Goal: Task Accomplishment & Management: Complete application form

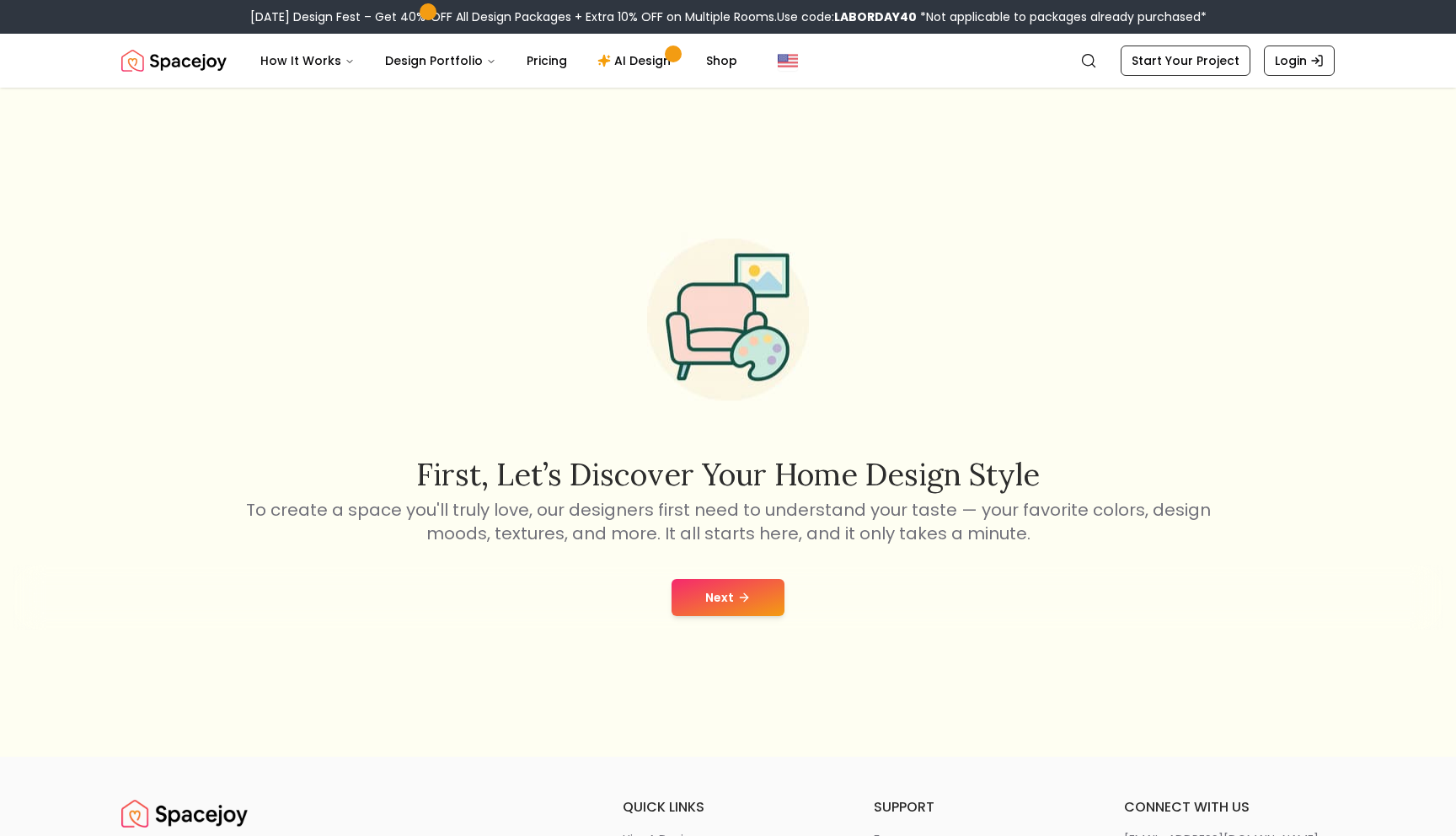
click at [748, 604] on button "Next" at bounding box center [727, 597] width 113 height 37
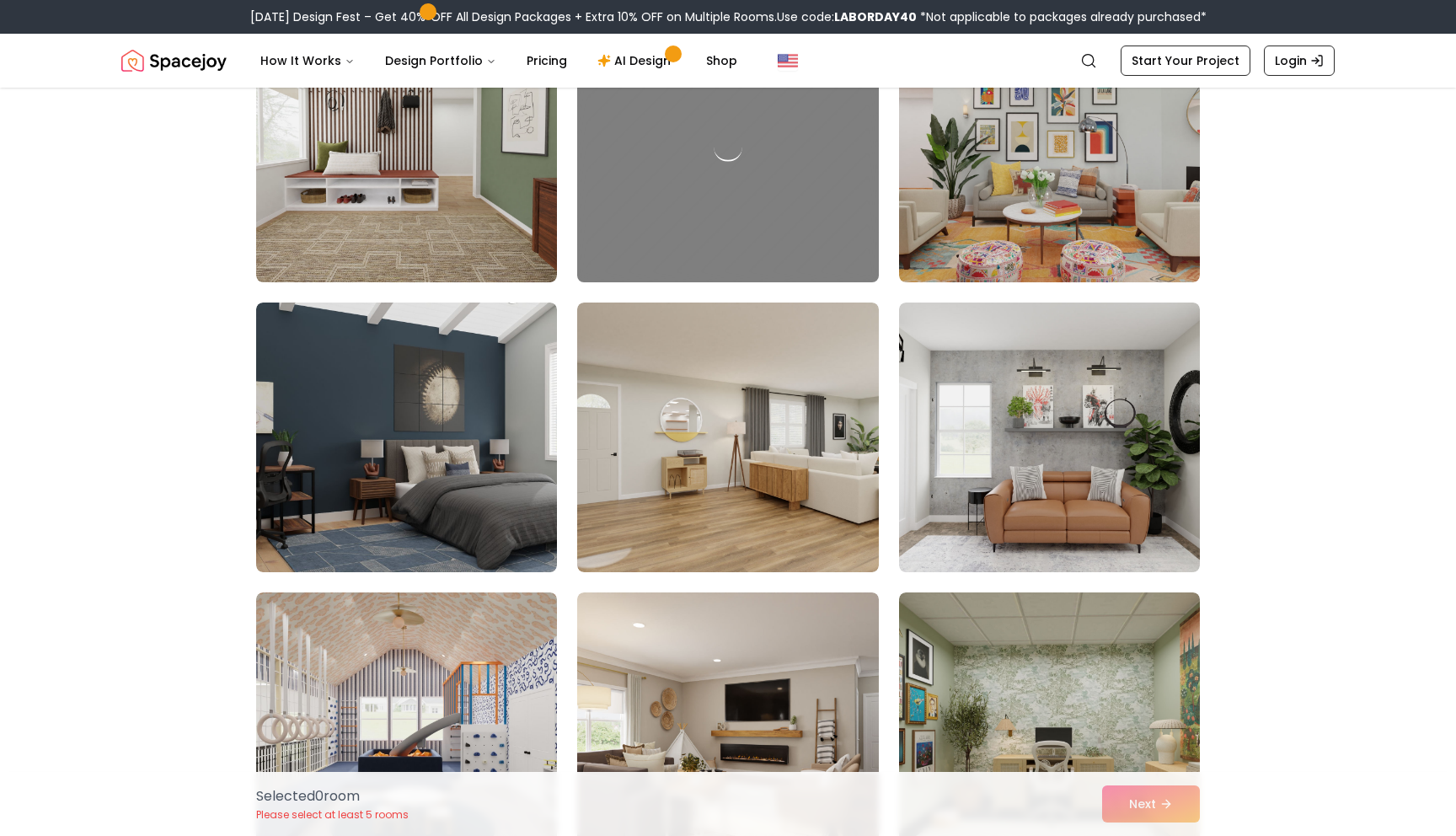
scroll to position [219, 0]
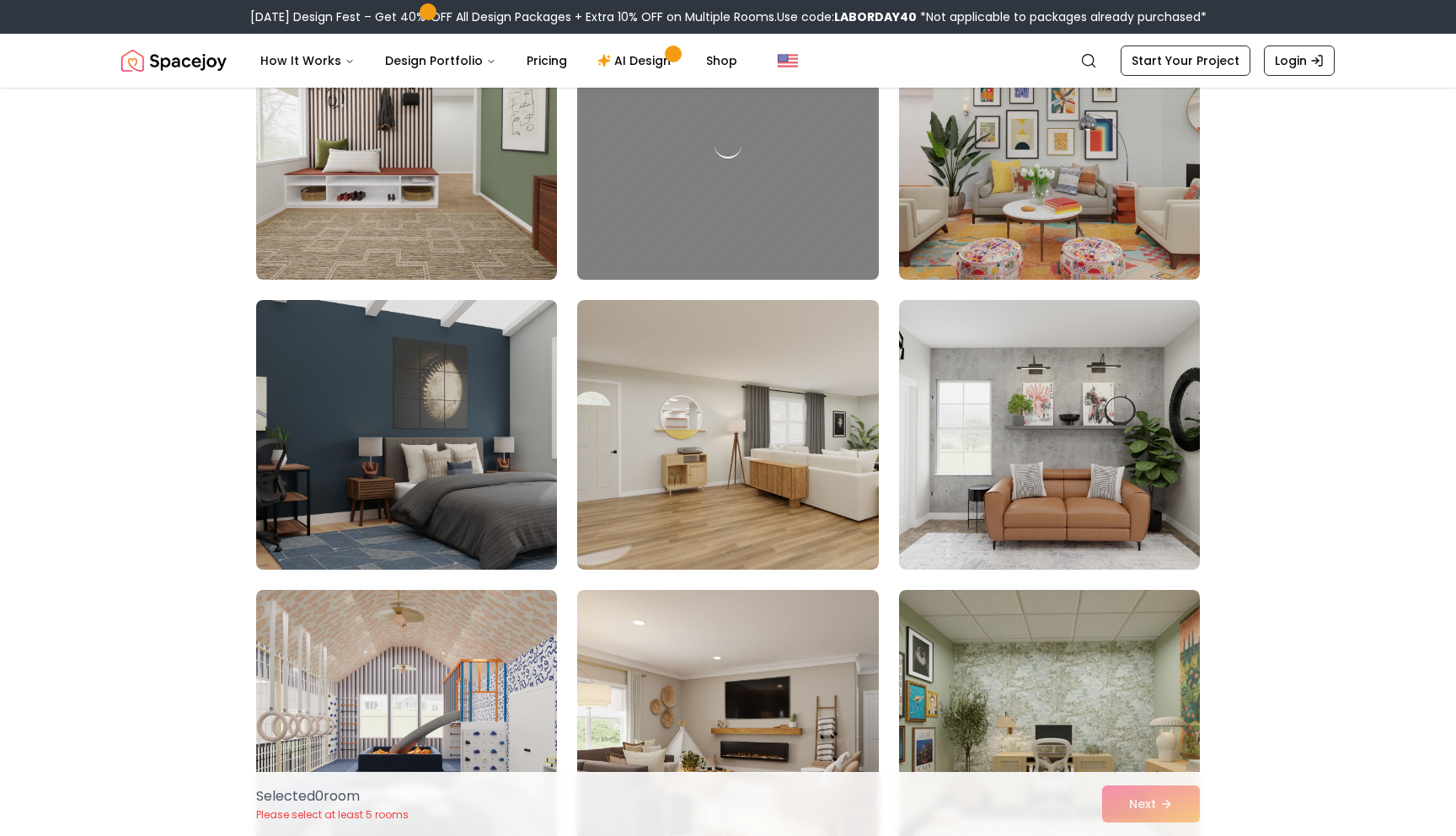
click at [454, 423] on img at bounding box center [407, 434] width 316 height 284
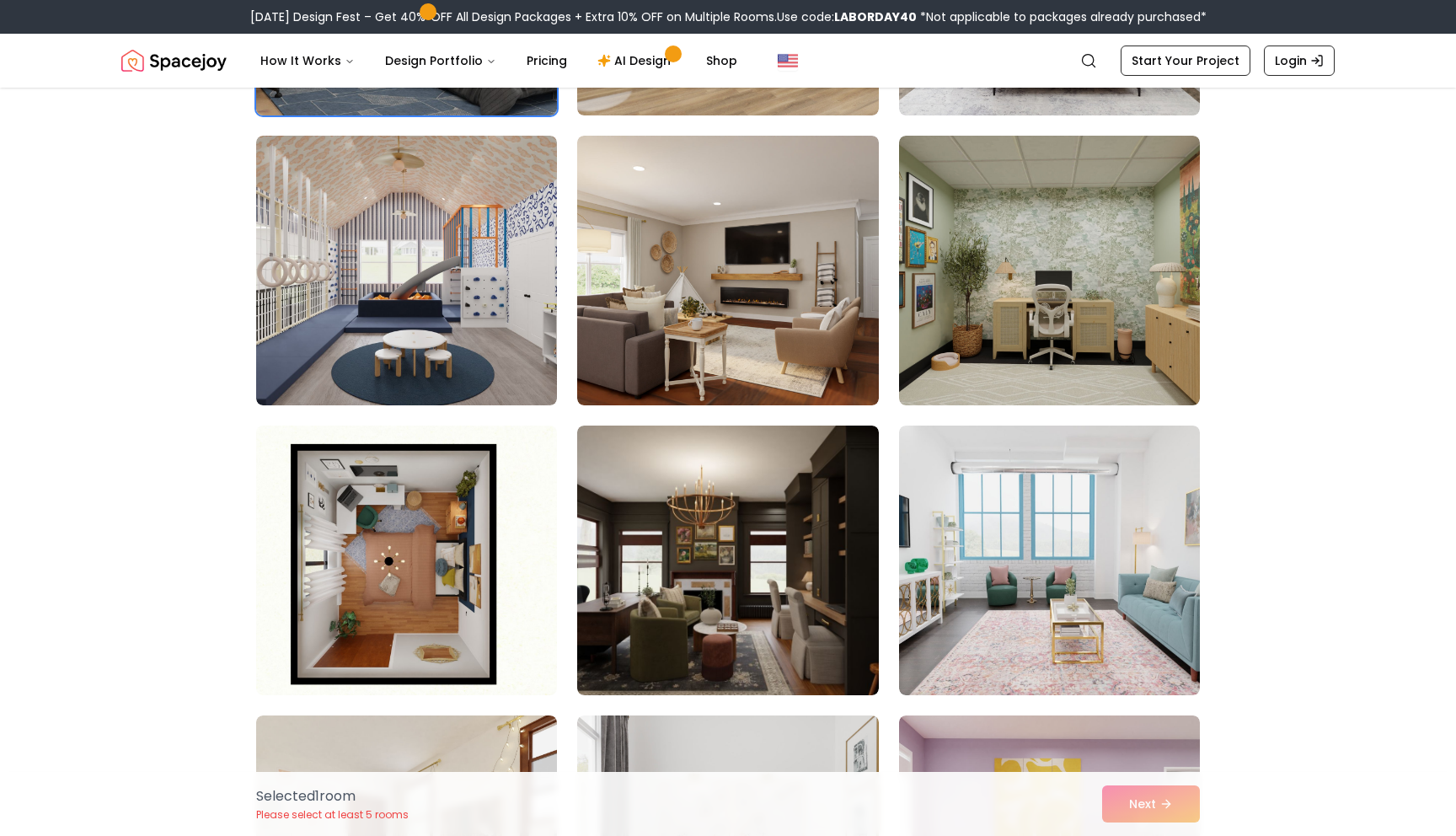
scroll to position [681, 0]
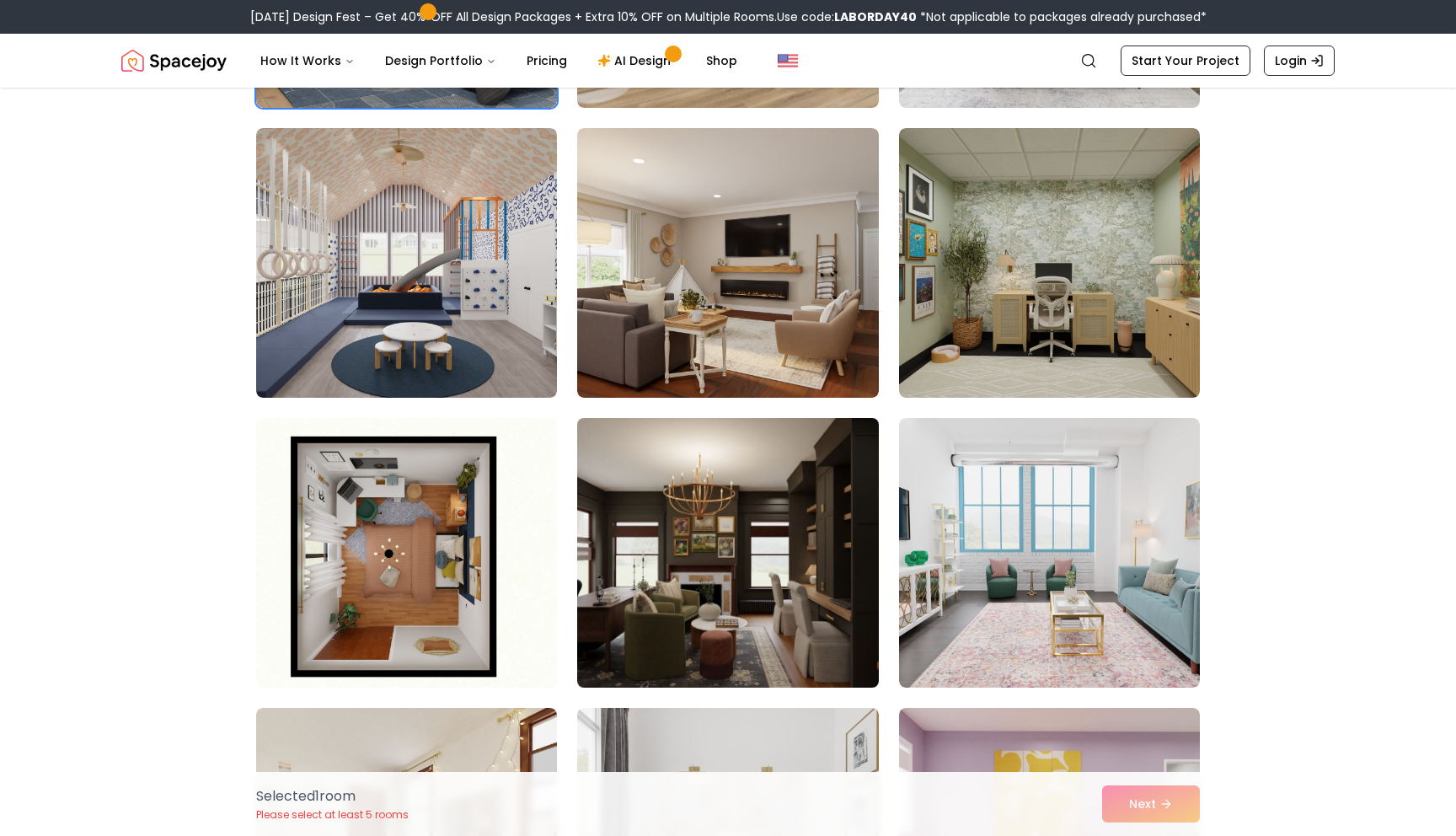
click at [670, 610] on img at bounding box center [727, 552] width 316 height 284
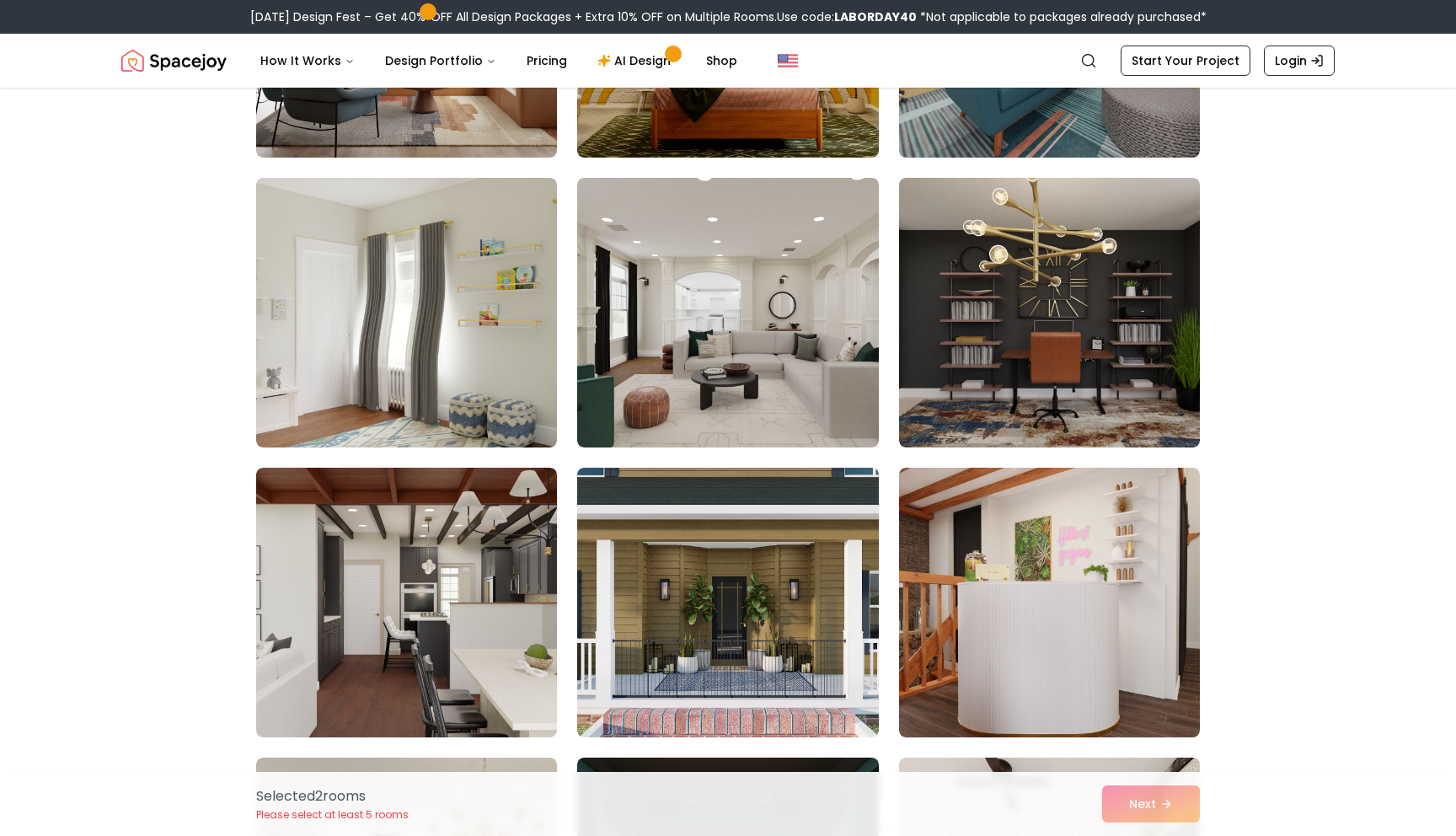
scroll to position [1793, 0]
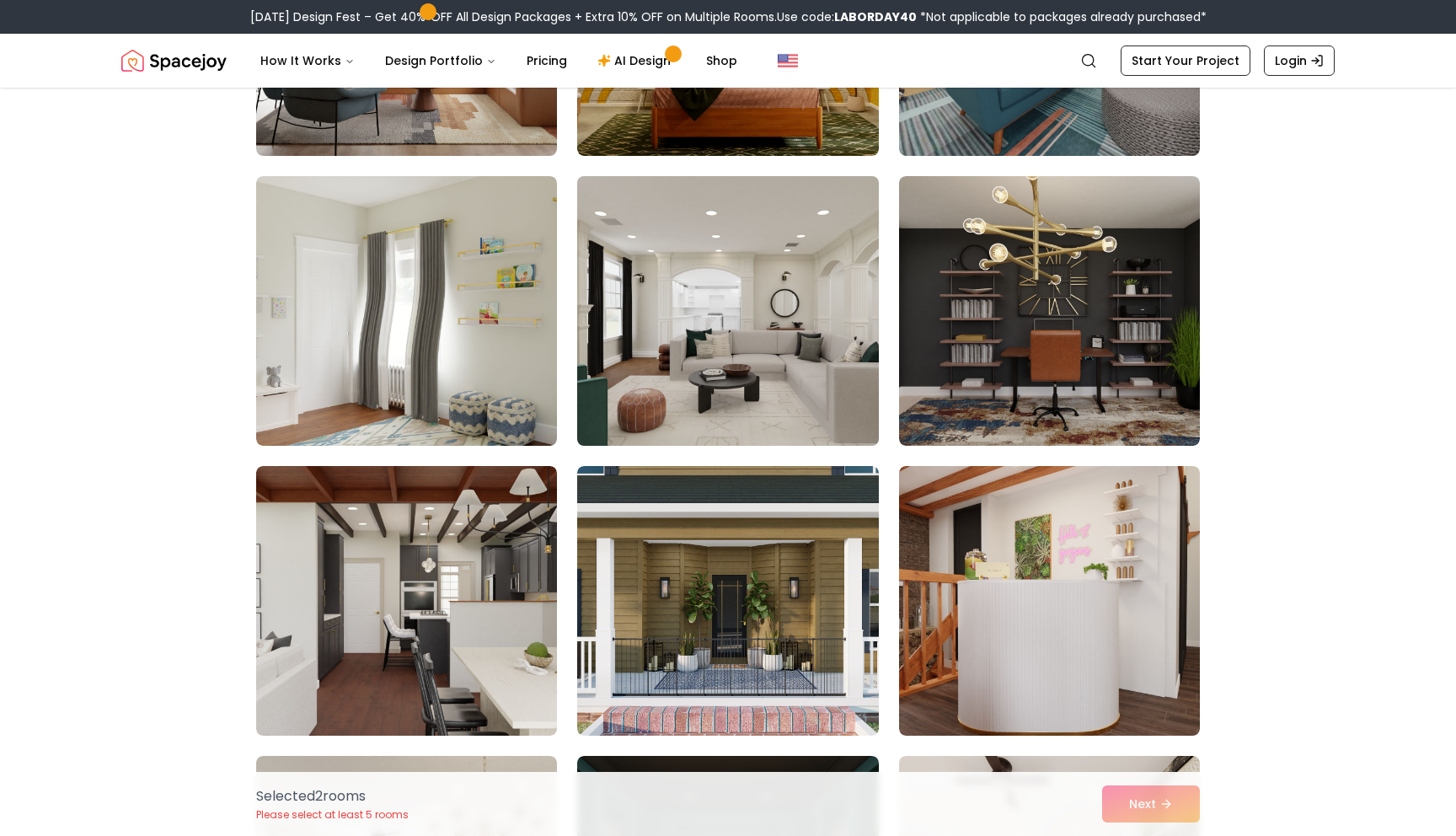
click at [788, 286] on img at bounding box center [727, 311] width 316 height 284
